Goal: Check status: Check status

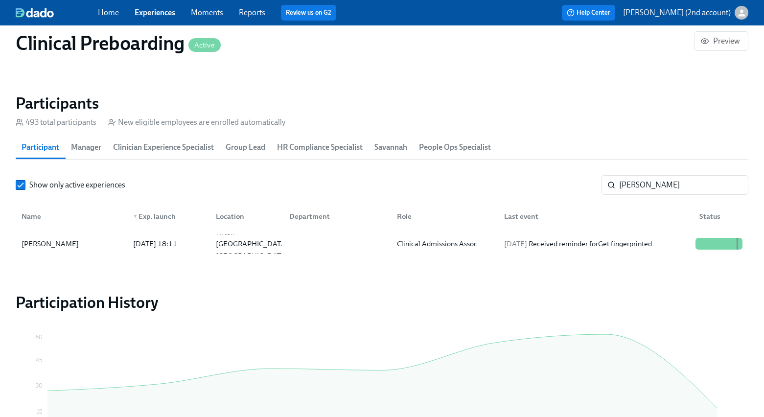
scroll to position [0, 12710]
click at [638, 189] on input "Mizwa" at bounding box center [683, 185] width 129 height 20
paste input "Jessica Wise"
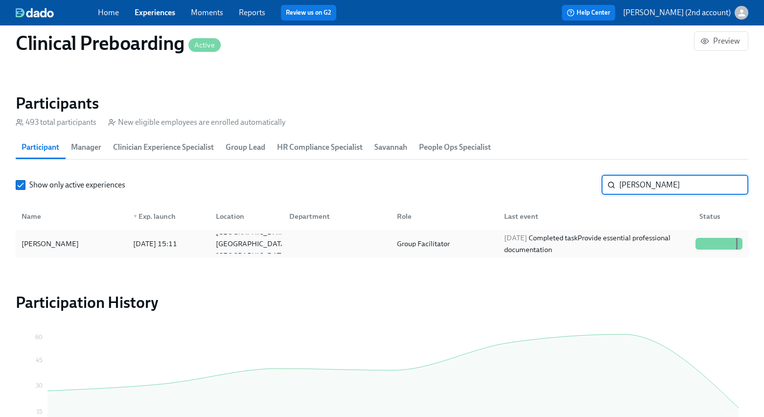
click at [589, 245] on div "2025/09/03 Completed task Provide essential professional documentation" at bounding box center [595, 243] width 191 height 23
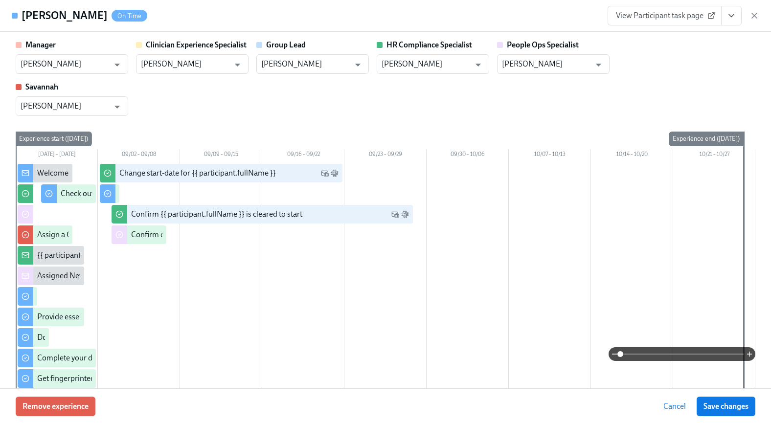
click at [737, 19] on button "View task page" at bounding box center [731, 16] width 21 height 20
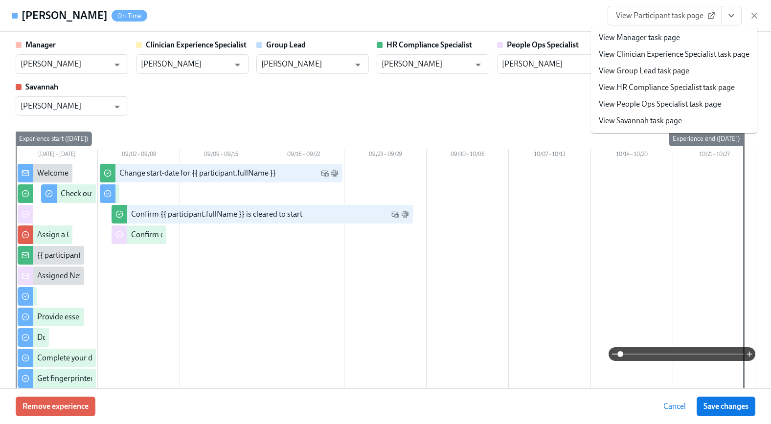
click at [698, 99] on link "View People Ops Specialist task page" at bounding box center [660, 104] width 122 height 11
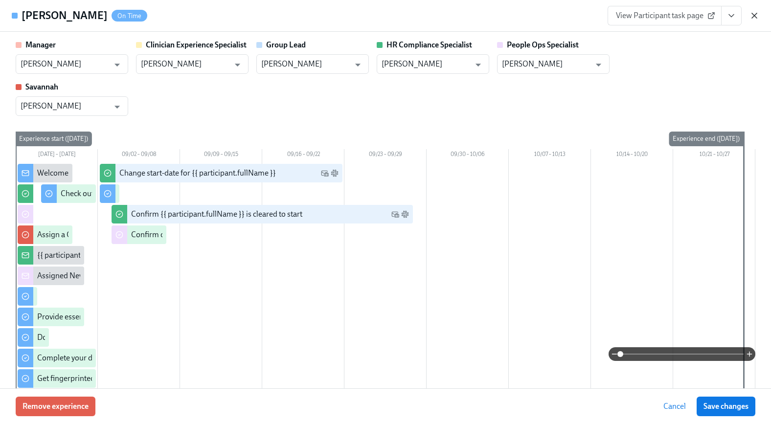
click at [750, 15] on icon "button" at bounding box center [755, 16] width 10 height 10
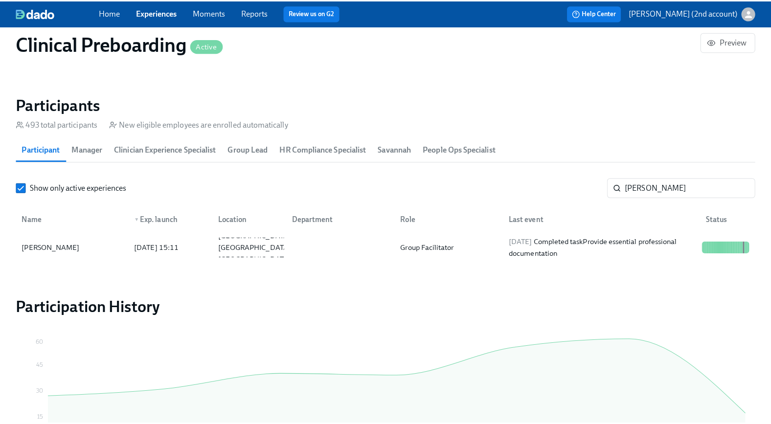
scroll to position [0, 12703]
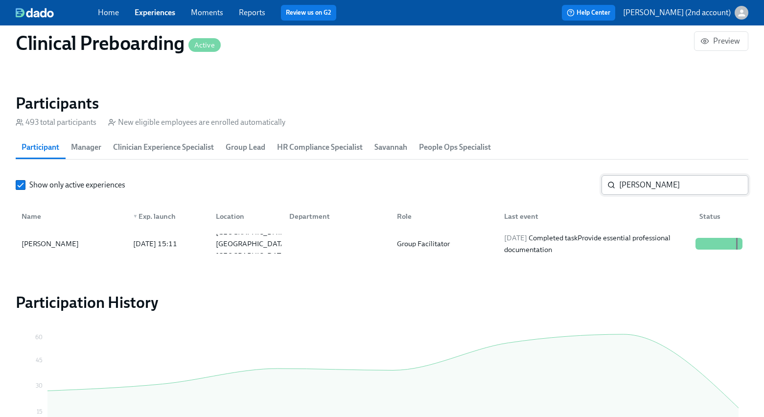
click at [670, 179] on input "Jessica Wise" at bounding box center [683, 185] width 129 height 20
paste input "Ashton Pizza"
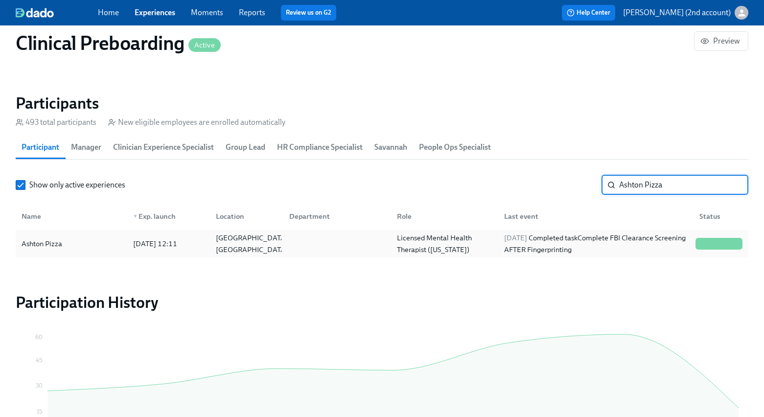
click at [495, 234] on div "Licensed Mental Health Therapist (Tennessee)" at bounding box center [445, 243] width 104 height 23
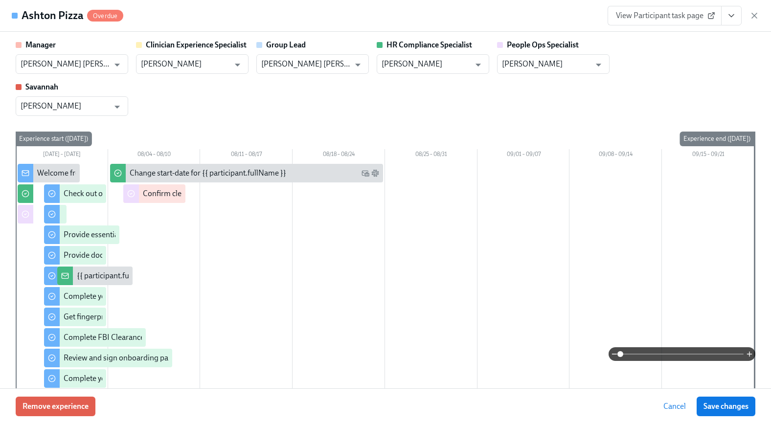
click at [735, 19] on icon "View task page" at bounding box center [732, 16] width 10 height 10
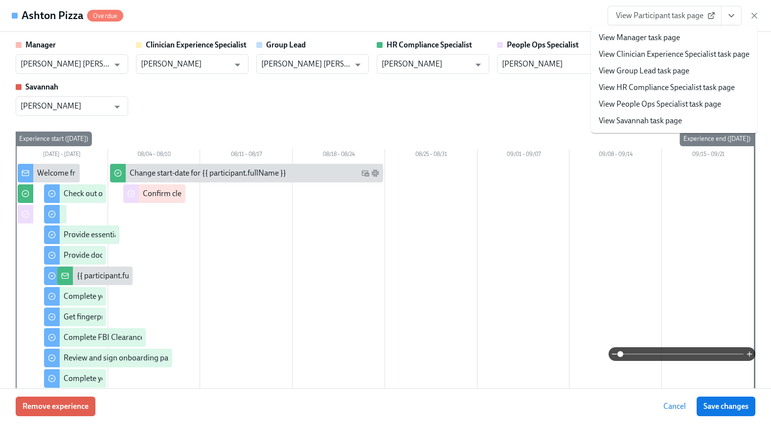
click at [680, 106] on link "View People Ops Specialist task page" at bounding box center [660, 104] width 122 height 11
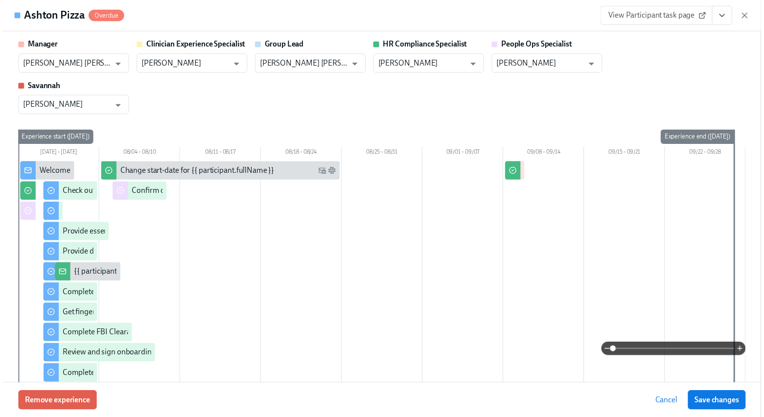
scroll to position [0, 12710]
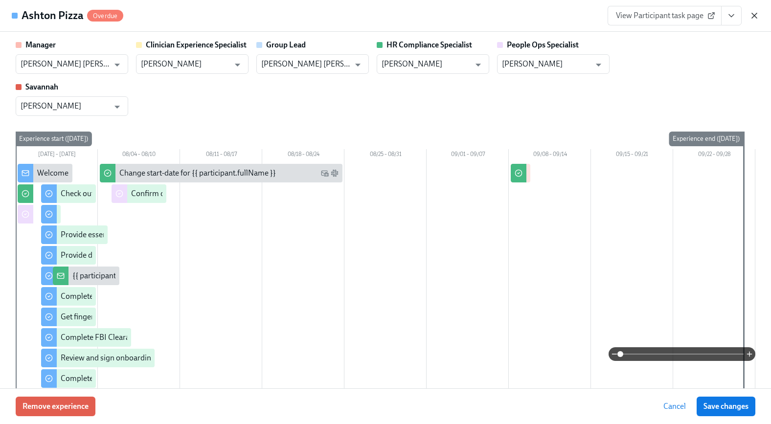
click at [757, 16] on icon "button" at bounding box center [755, 16] width 10 height 10
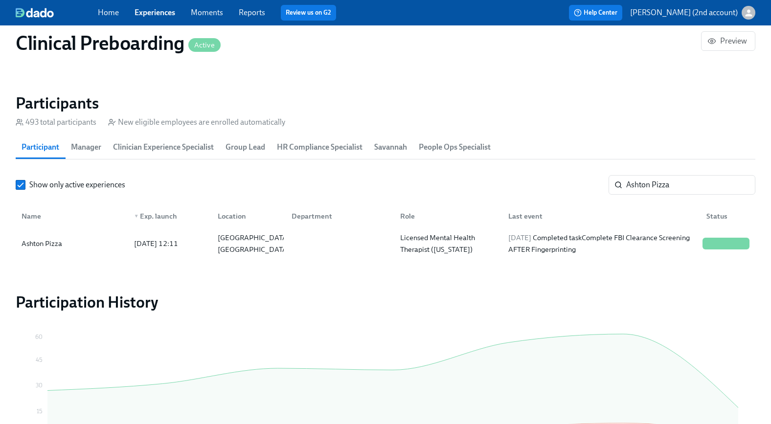
scroll to position [0, 12703]
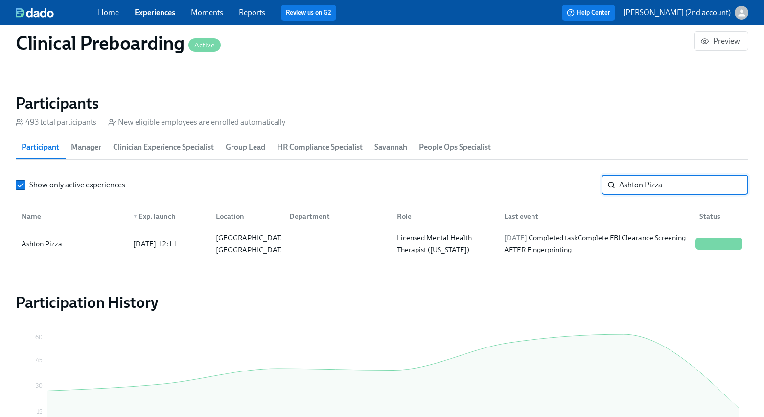
click at [636, 183] on input "Ashton Pizza" at bounding box center [683, 185] width 129 height 20
paste input "Teffaney Daniel"
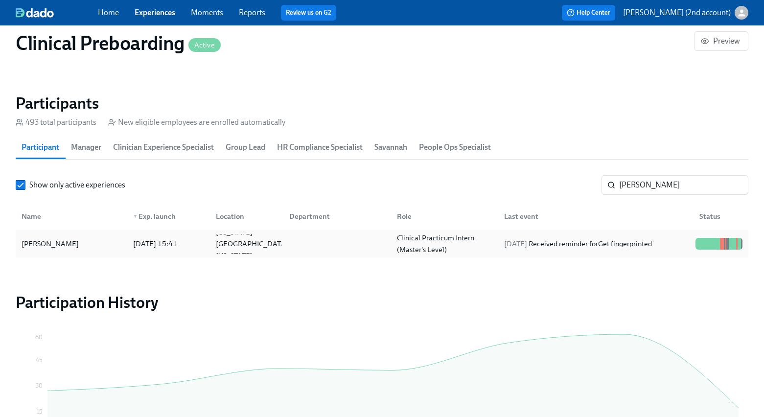
click at [614, 248] on div "2025/09/03 Received reminder for Get fingerprinted" at bounding box center [578, 244] width 156 height 12
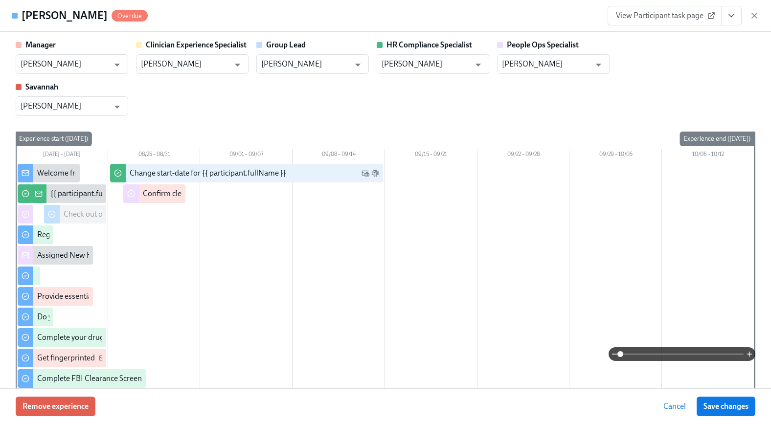
click at [755, 17] on icon "button" at bounding box center [754, 15] width 5 height 5
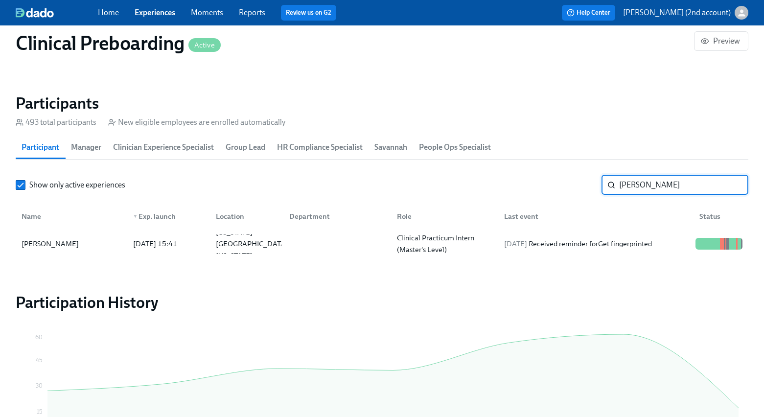
click at [673, 179] on input "Teffaney Daniel" at bounding box center [683, 185] width 129 height 20
paste input "Felicia Garrett"
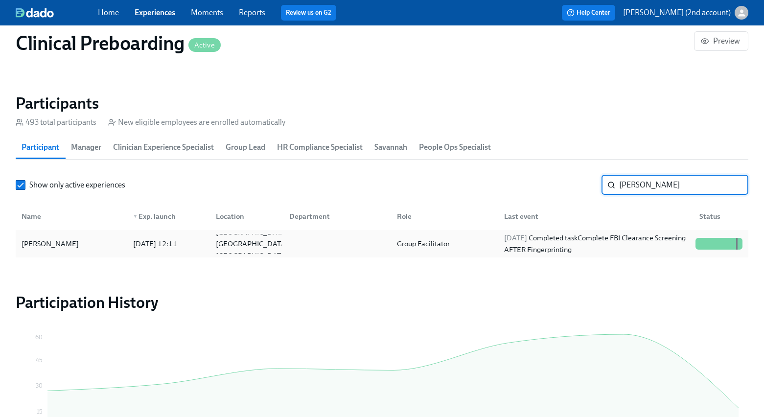
click at [412, 247] on div "Group Facilitator" at bounding box center [423, 244] width 61 height 12
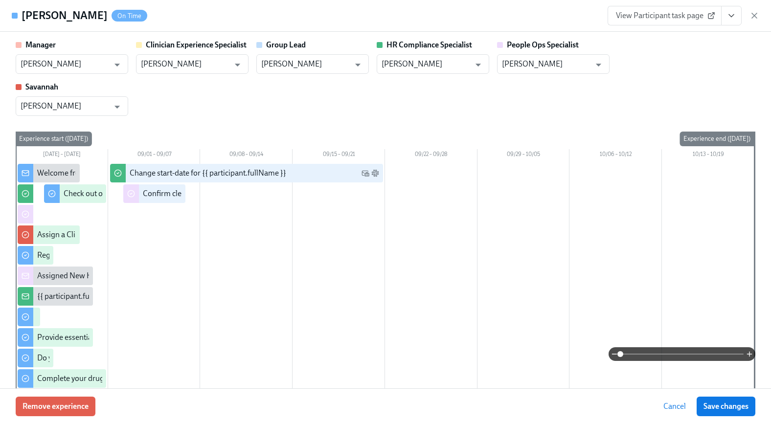
click at [738, 13] on button "View task page" at bounding box center [731, 16] width 21 height 20
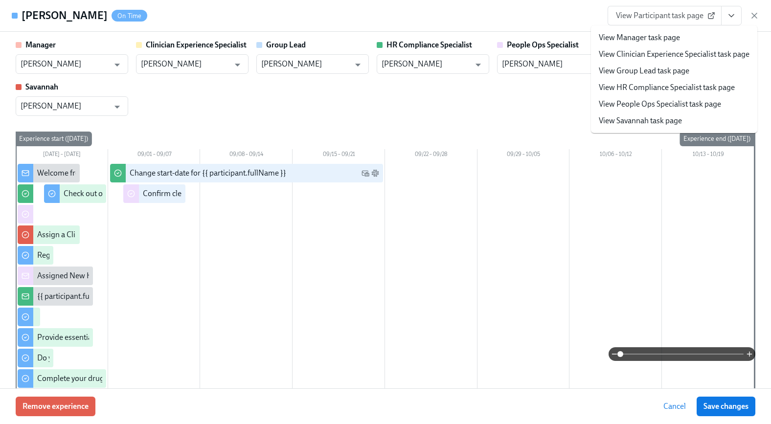
click at [685, 103] on link "View People Ops Specialist task page" at bounding box center [660, 104] width 122 height 11
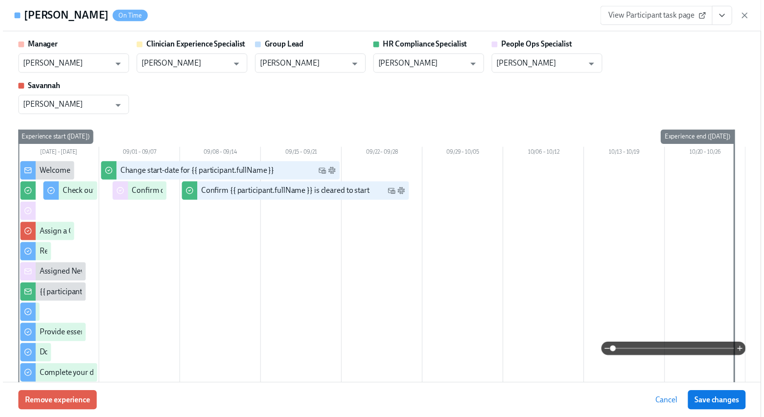
scroll to position [0, 12710]
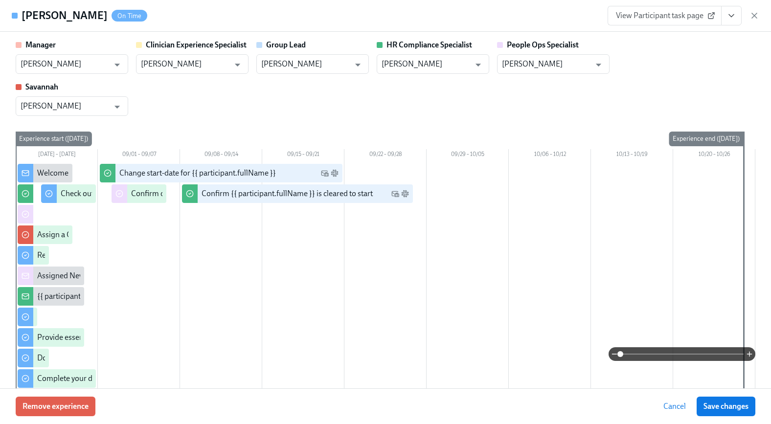
click at [751, 16] on icon "button" at bounding box center [755, 16] width 10 height 10
click at [753, 17] on div "Home Experiences Moments Reports Review us on G2 Help Center Jackie Jean (2nd a…" at bounding box center [382, 12] width 764 height 25
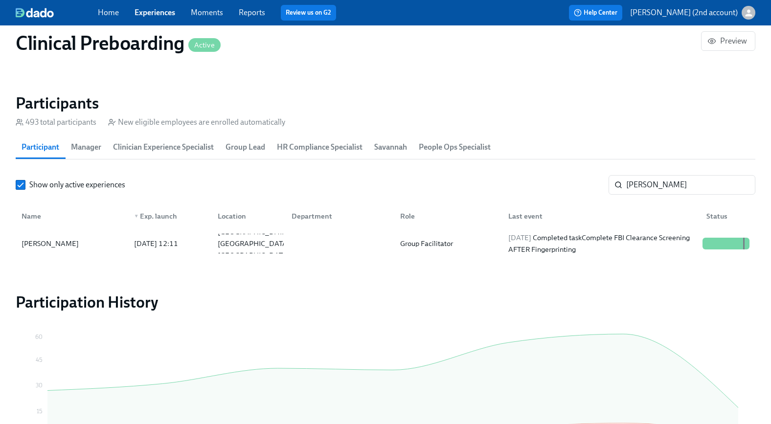
click at [753, 17] on div "Home Experiences Moments Reports Review us on G2 Help Center Jackie Jean (2nd a…" at bounding box center [385, 12] width 771 height 25
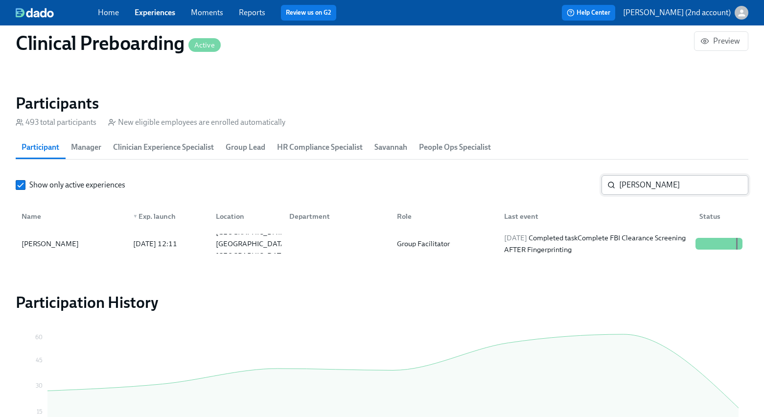
click at [681, 182] on input "Felicia Garrett" at bounding box center [683, 185] width 129 height 20
paste input "Shaquenna Battle-Baker"
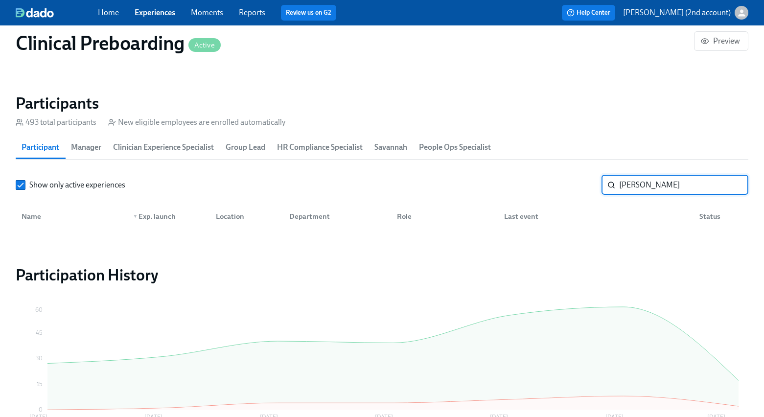
click at [679, 185] on input "Shaquenna Battle-Baker" at bounding box center [683, 185] width 129 height 20
drag, startPoint x: 680, startPoint y: 186, endPoint x: 723, endPoint y: 189, distance: 43.7
click at [723, 189] on input "Shaquenna Baker" at bounding box center [683, 185] width 129 height 20
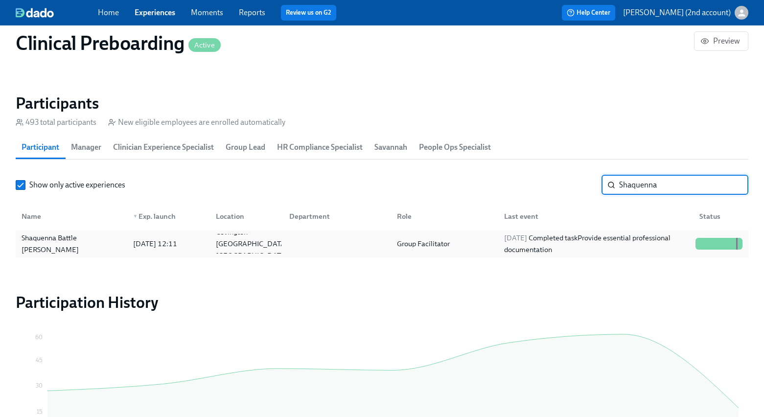
click at [661, 233] on div "Shaquenna Battle Baker 2025/08/25 12:11 Covington GA US Group Facilitator 2025/…" at bounding box center [382, 243] width 732 height 27
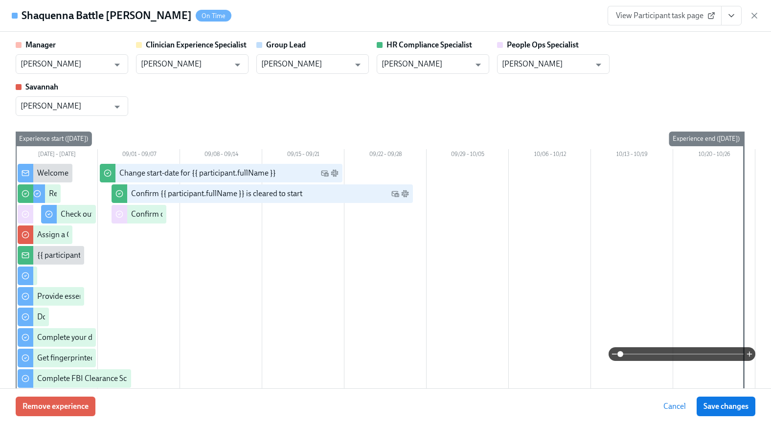
click at [735, 20] on icon "View task page" at bounding box center [732, 16] width 10 height 10
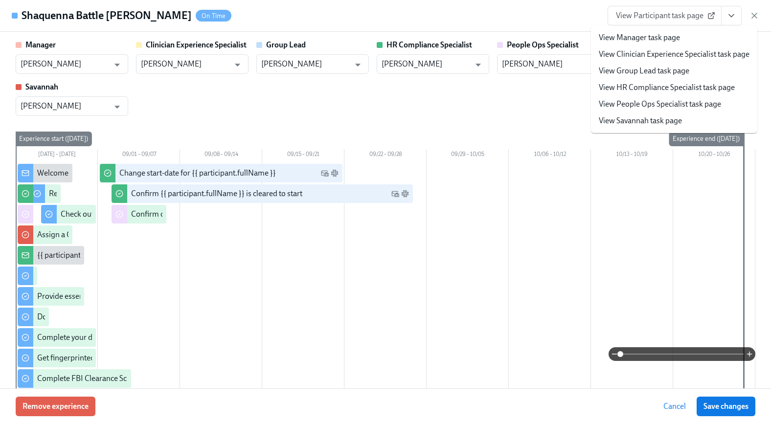
click at [687, 102] on link "View People Ops Specialist task page" at bounding box center [660, 104] width 122 height 11
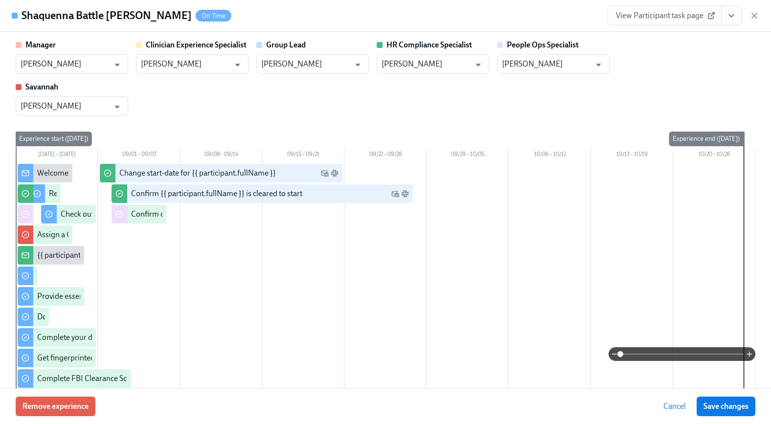
click at [760, 19] on div "Shaquenna Battle Baker On Time View Participant task page" at bounding box center [385, 16] width 771 height 32
click at [758, 17] on icon "button" at bounding box center [755, 16] width 10 height 10
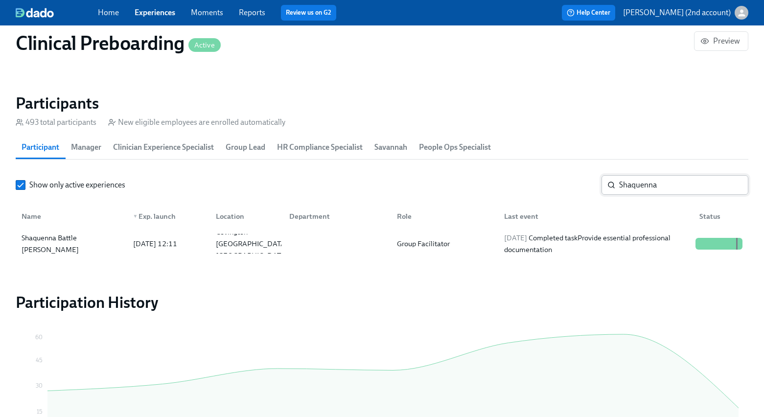
click at [657, 185] on input "Shaquenna" at bounding box center [683, 185] width 129 height 20
paste input "[PERSON_NAME]"
type input "[PERSON_NAME]"
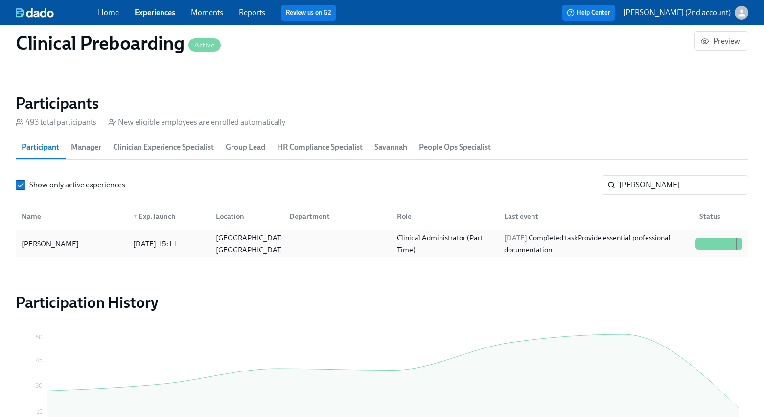
click at [635, 240] on div "2025/09/03 Completed task Provide essential professional documentation" at bounding box center [595, 243] width 191 height 23
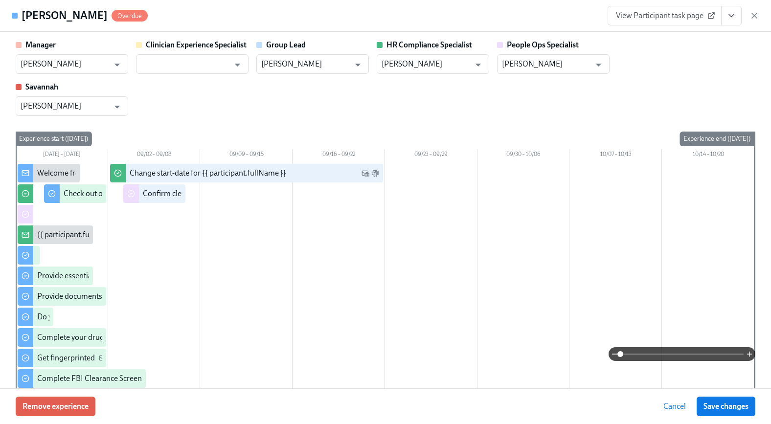
click at [727, 14] on icon "View task page" at bounding box center [732, 16] width 10 height 10
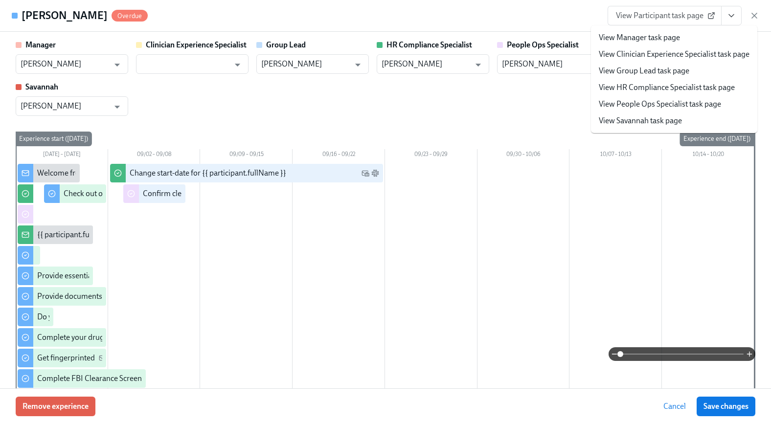
click at [682, 99] on link "View People Ops Specialist task page" at bounding box center [660, 104] width 122 height 11
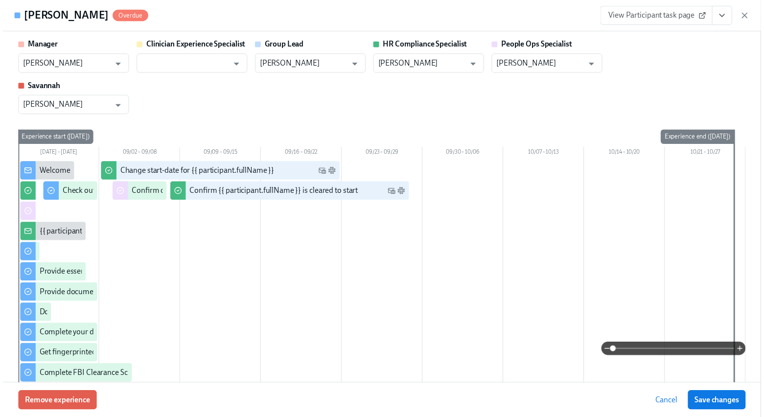
scroll to position [0, 12710]
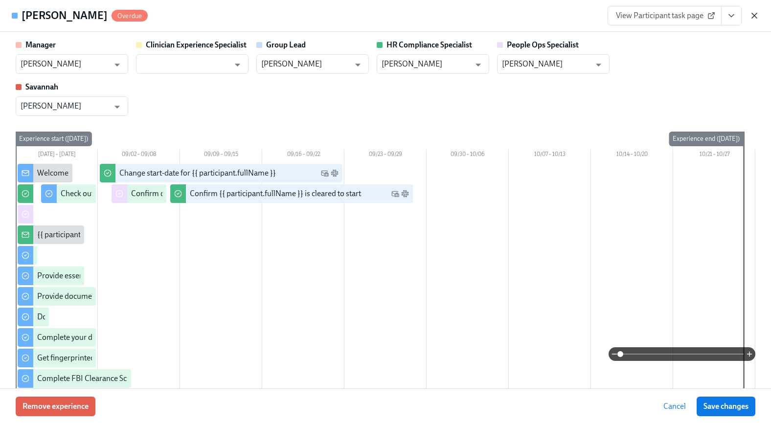
click at [758, 16] on icon "button" at bounding box center [755, 16] width 10 height 10
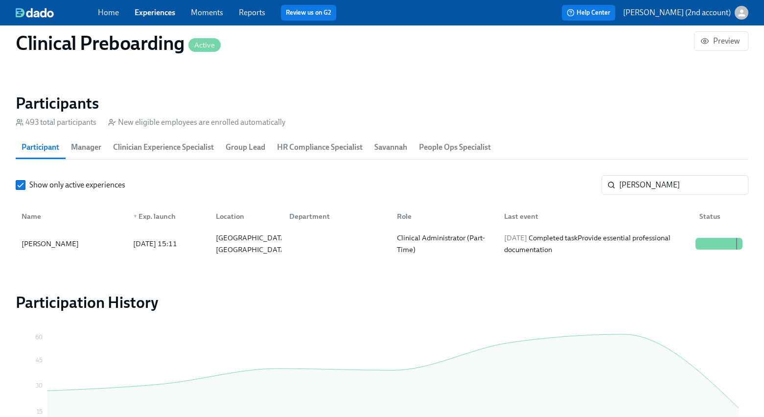
scroll to position [0, 12703]
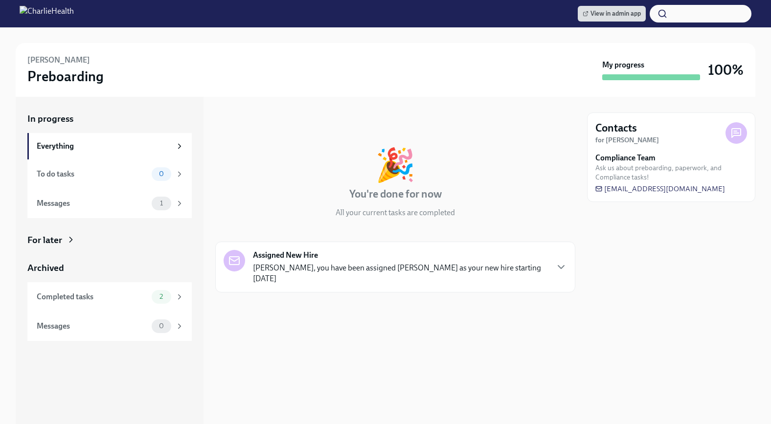
click at [145, 247] on div "In progress Everything To do tasks 0 Messages 1 For later Archived Completed ta…" at bounding box center [109, 227] width 164 height 228
click at [148, 237] on div "For later" at bounding box center [109, 240] width 164 height 13
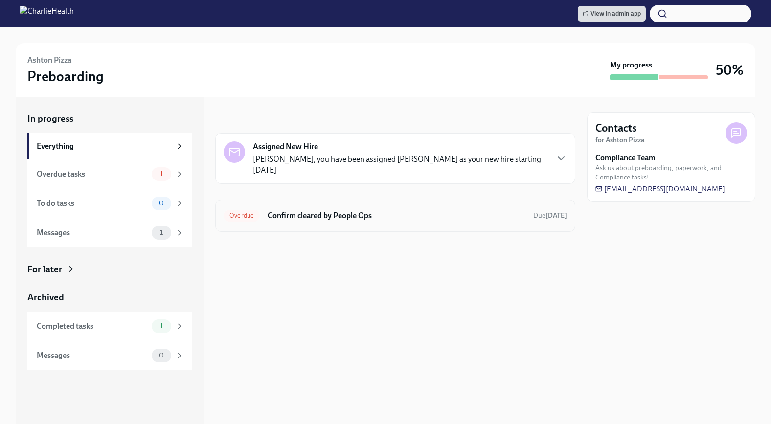
click at [437, 222] on div "Overdue Confirm cleared by People Ops Due [DATE]" at bounding box center [395, 216] width 343 height 16
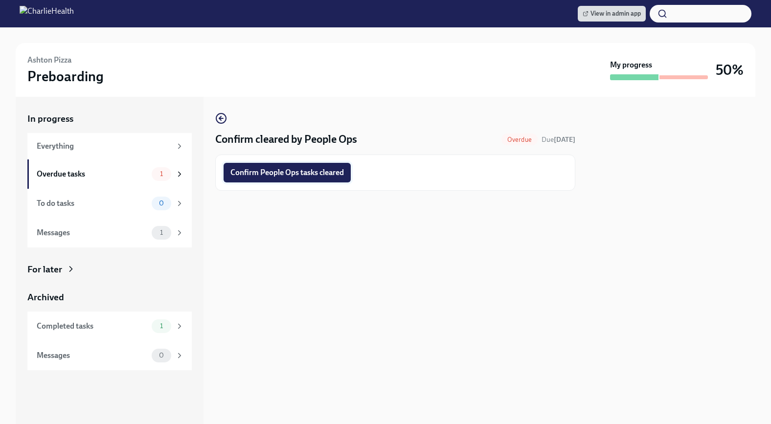
click at [312, 177] on span "Confirm People Ops tasks cleared" at bounding box center [287, 173] width 114 height 10
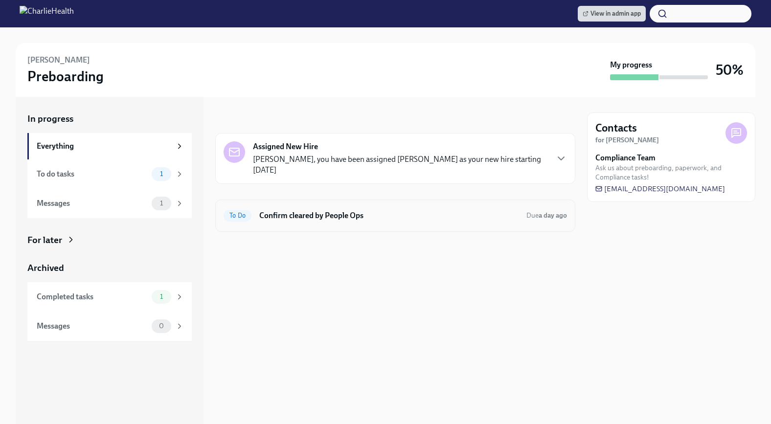
click at [377, 213] on h6 "Confirm cleared by People Ops" at bounding box center [388, 215] width 259 height 11
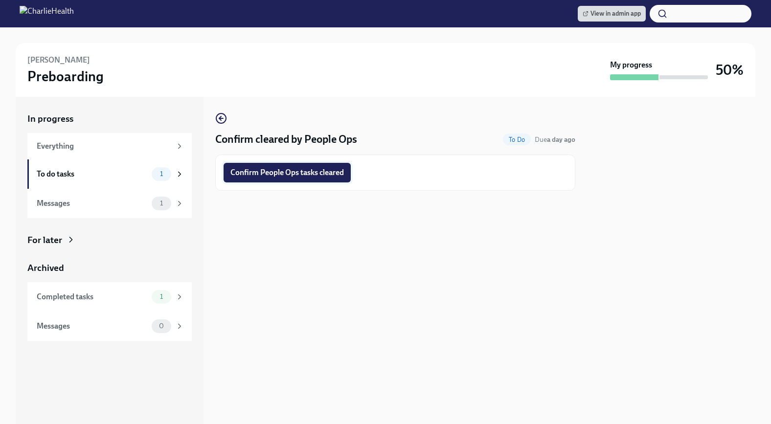
click at [306, 171] on span "Confirm People Ops tasks cleared" at bounding box center [287, 173] width 114 height 10
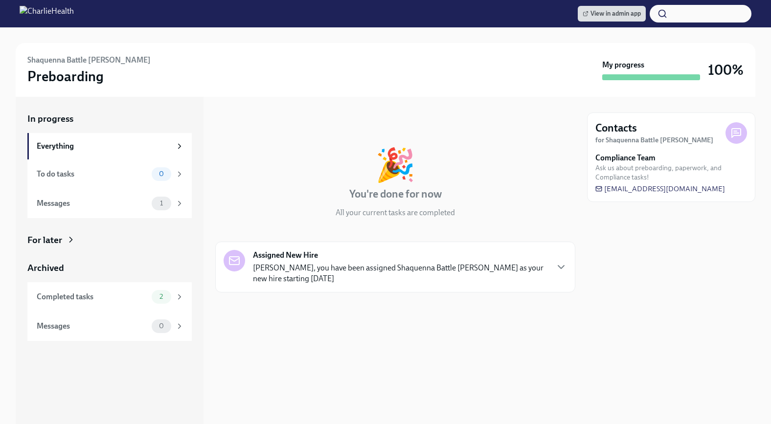
click at [41, 240] on div "For later" at bounding box center [44, 240] width 35 height 13
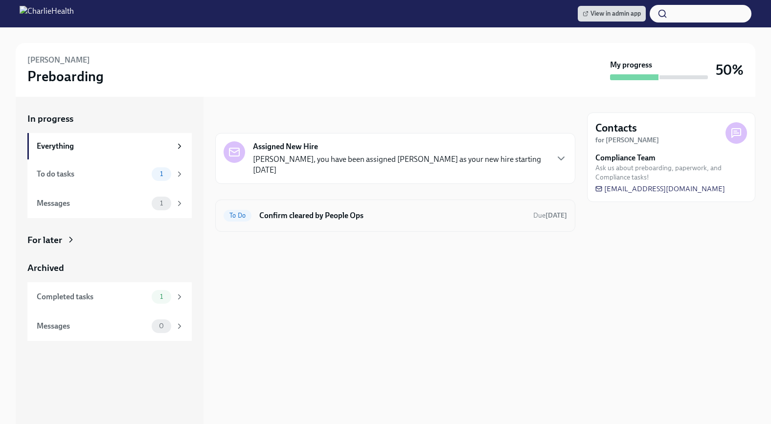
click at [426, 209] on div "To Do Confirm cleared by People Ops Due [DATE]" at bounding box center [395, 216] width 343 height 16
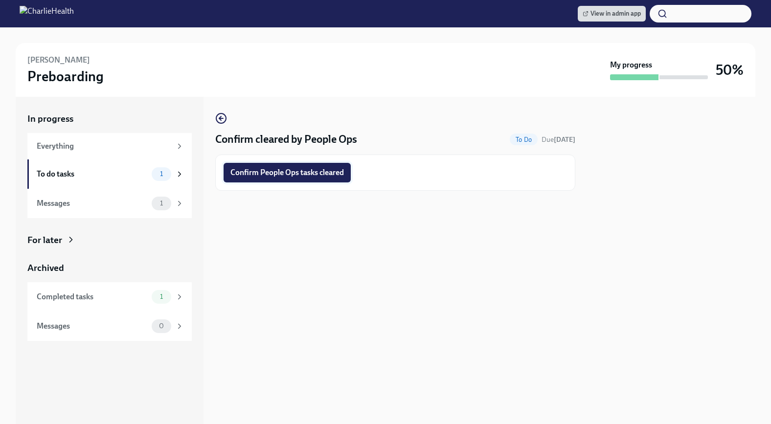
click at [314, 177] on span "Confirm People Ops tasks cleared" at bounding box center [287, 173] width 114 height 10
